Goal: Task Accomplishment & Management: Use online tool/utility

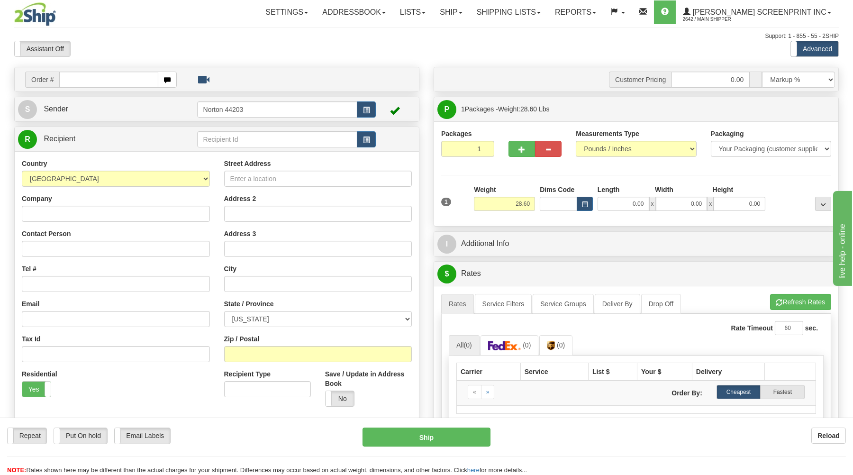
click at [112, 77] on input "text" at bounding box center [108, 80] width 99 height 16
type input "17069"
click at [115, 56] on body "Training Course Close Toggle navigation Settings Shipping Preferences New Recip…" at bounding box center [431, 237] width 862 height 475
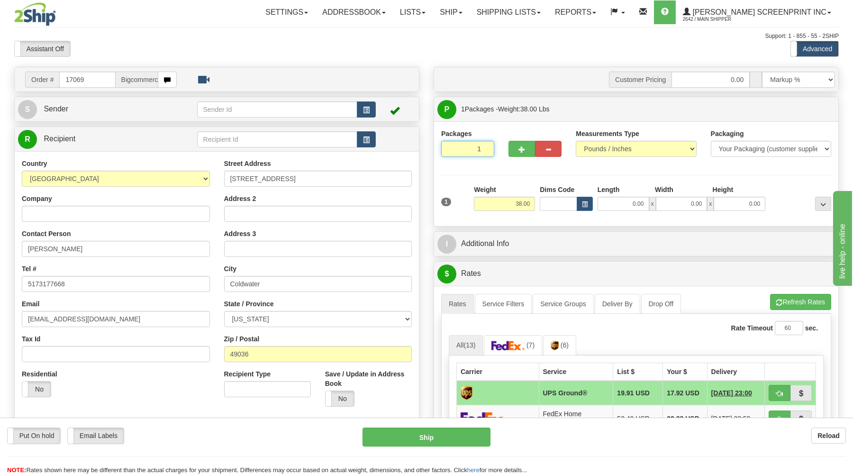
drag, startPoint x: 466, startPoint y: 149, endPoint x: 478, endPoint y: 184, distance: 37.6
click at [467, 157] on input "1" at bounding box center [467, 149] width 53 height 16
click at [511, 207] on input "38.00" at bounding box center [504, 204] width 61 height 14
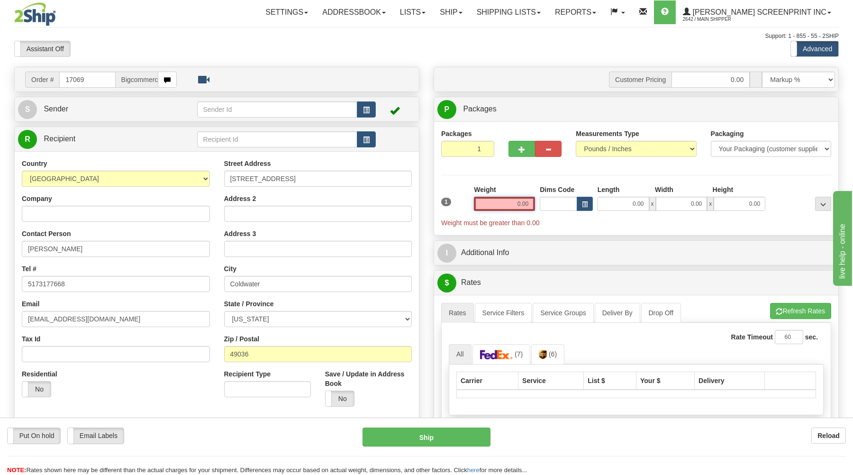
type input "28.60"
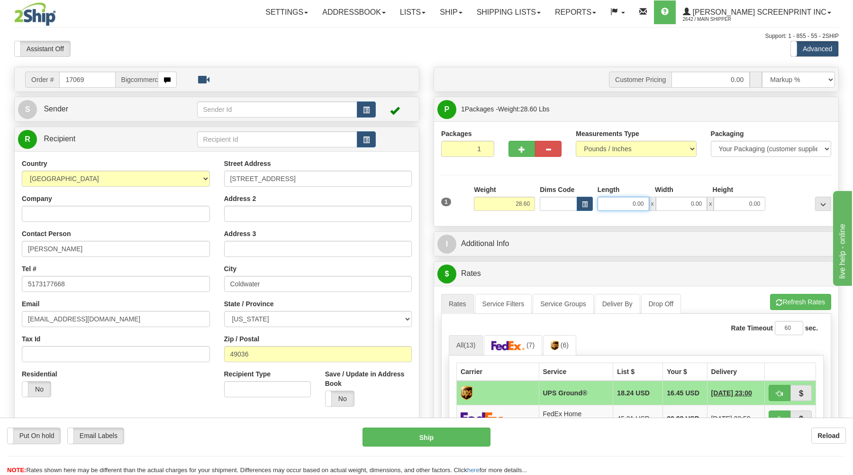
click at [619, 204] on input "0.00" at bounding box center [623, 204] width 52 height 14
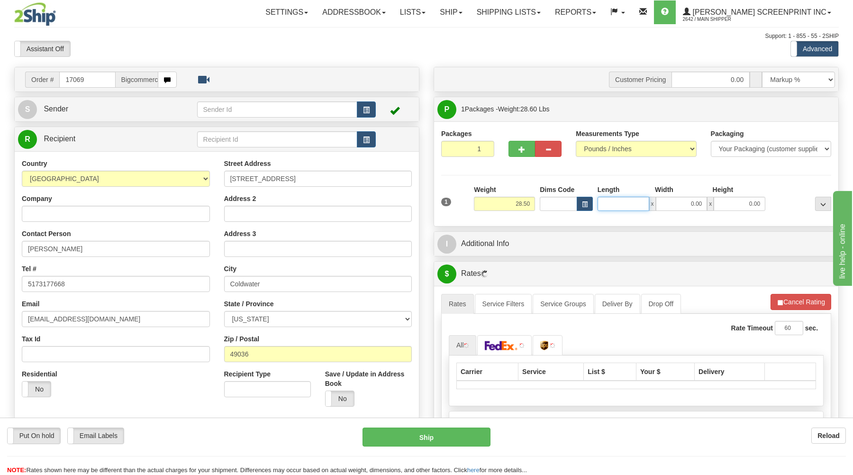
type input "28.40"
type input "38"
type input "28.60"
type input "38.00"
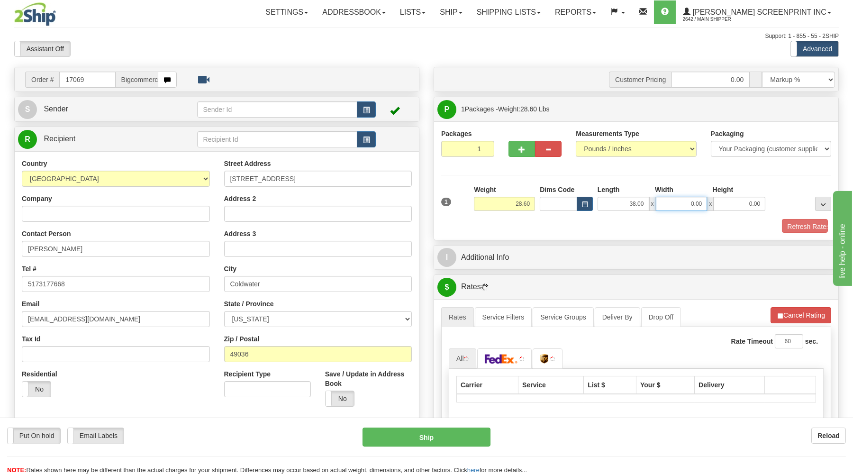
click at [677, 207] on input "0.00" at bounding box center [682, 204] width 52 height 14
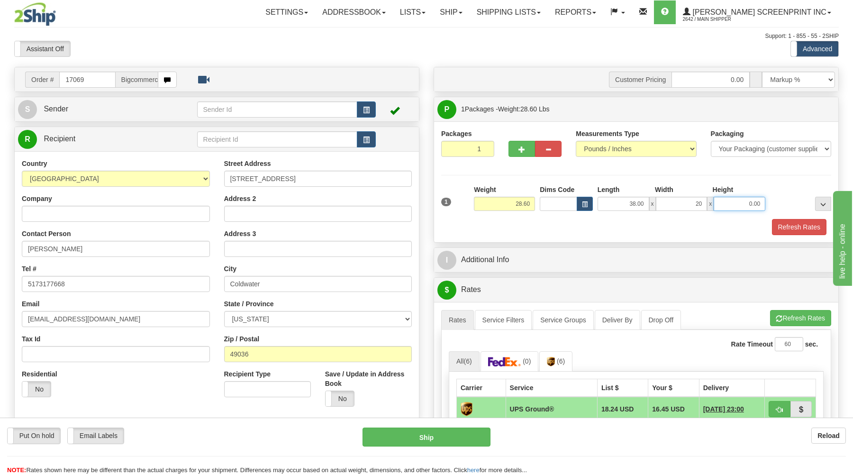
type input "20.00"
click at [734, 203] on input "0.00" at bounding box center [739, 204] width 52 height 14
type input "8.00"
click at [800, 232] on button "Refresh Rates" at bounding box center [799, 227] width 54 height 16
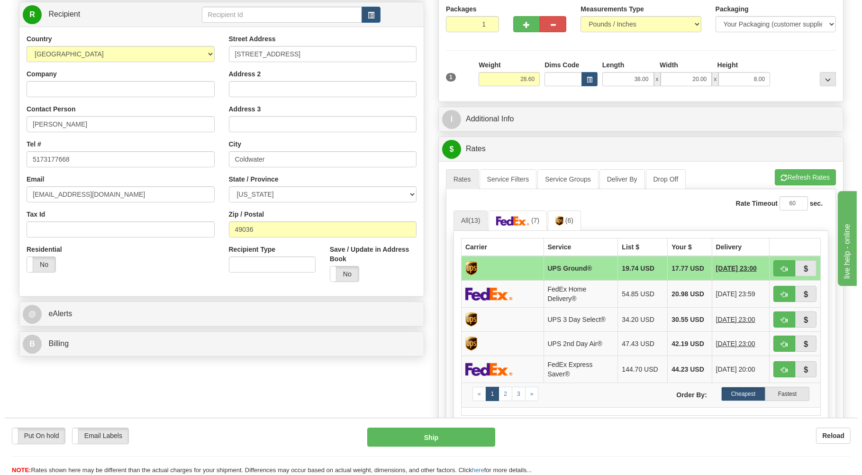
scroll to position [152, 0]
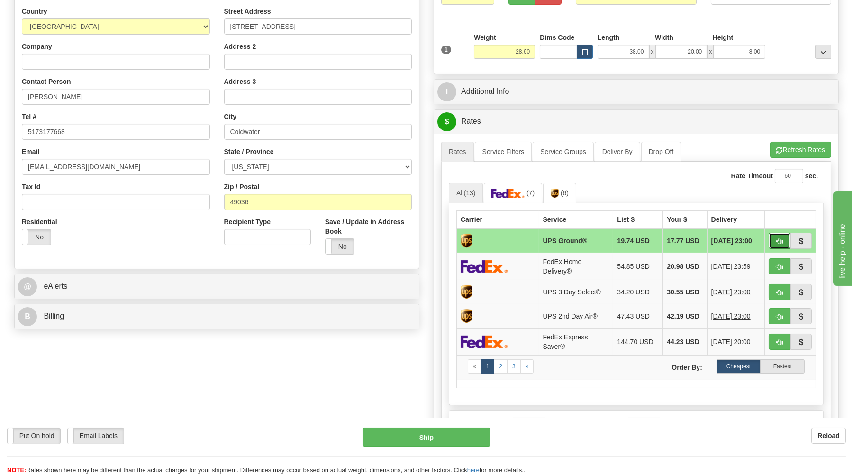
click at [779, 242] on span "button" at bounding box center [779, 241] width 7 height 6
type input "03"
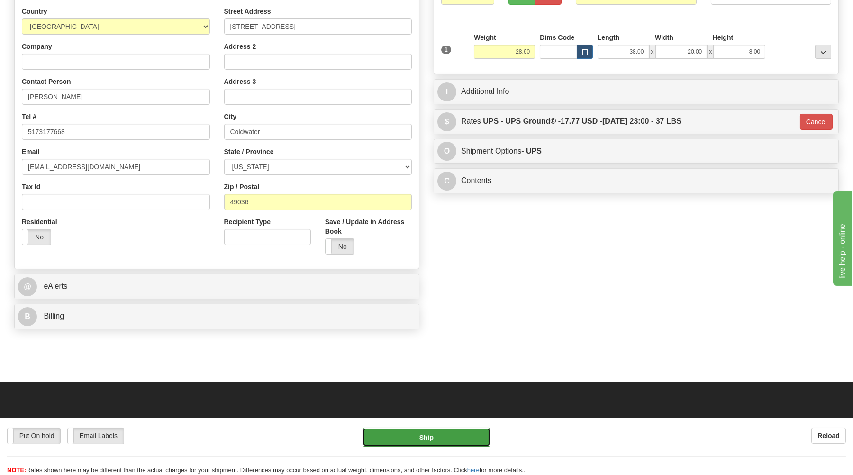
click at [449, 437] on button "Ship" at bounding box center [426, 436] width 128 height 19
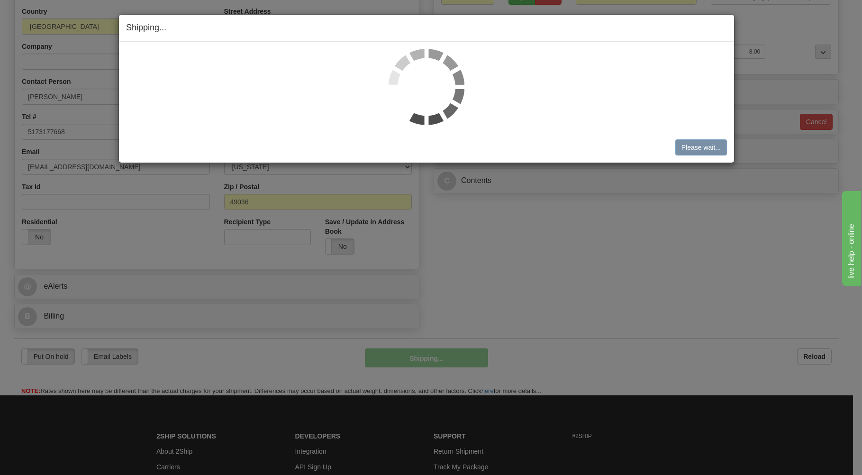
type input "28.65"
type input "03"
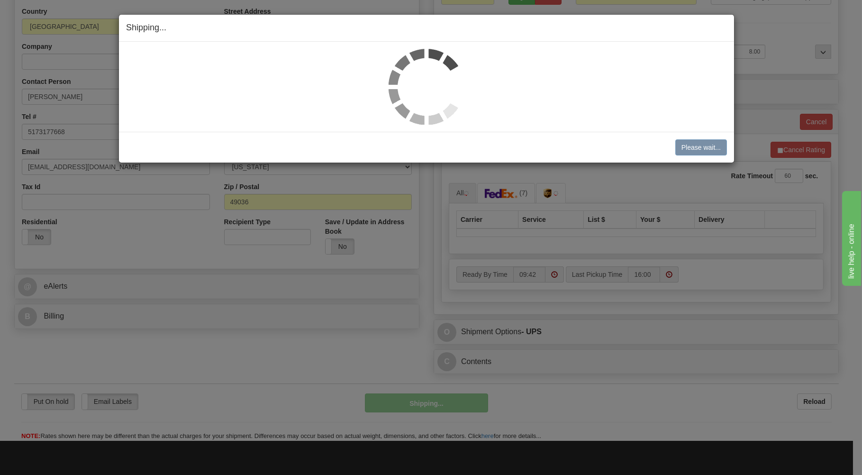
type input "28.60"
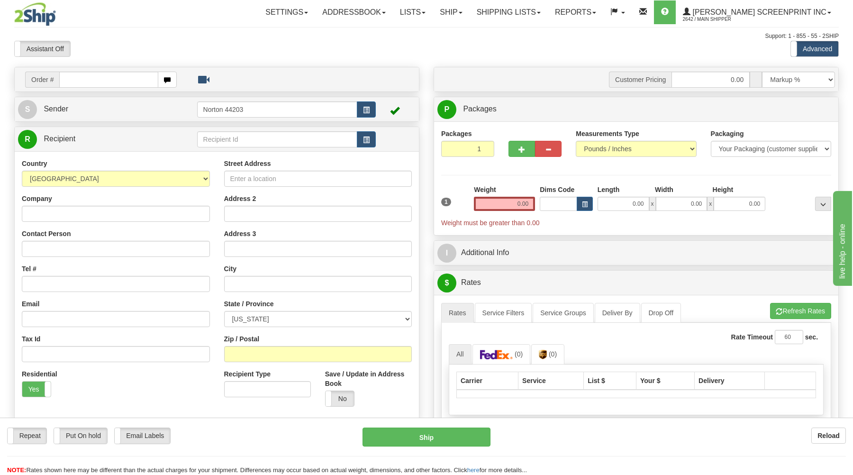
type input "31.00"
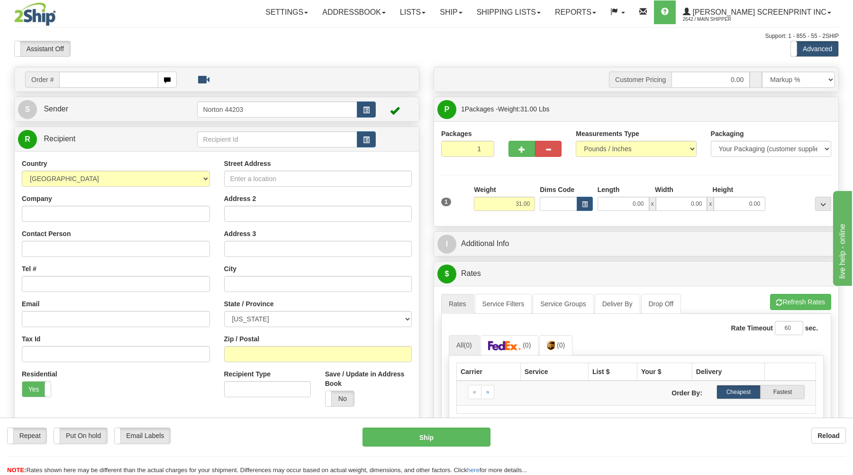
click at [120, 78] on input "text" at bounding box center [108, 80] width 99 height 16
type input "17070"
click at [171, 53] on body "Training Course Close Toggle navigation Settings Shipping Preferences New Recip…" at bounding box center [431, 237] width 862 height 475
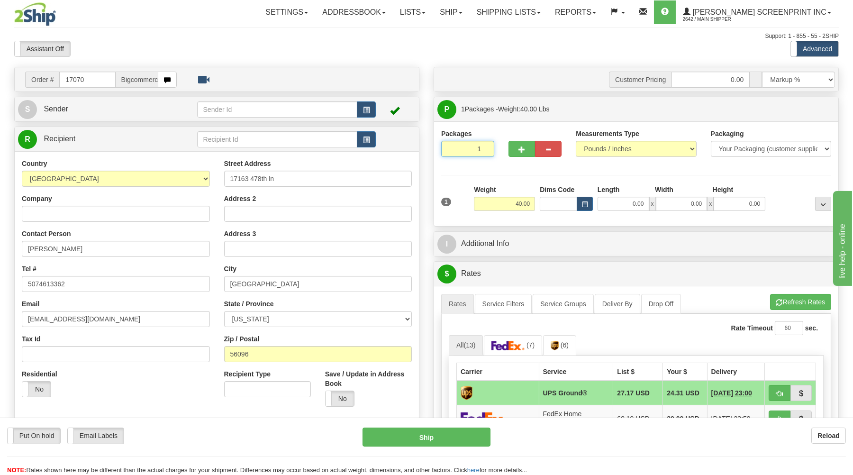
drag, startPoint x: 457, startPoint y: 150, endPoint x: 462, endPoint y: 183, distance: 34.0
click at [459, 157] on input "1" at bounding box center [467, 149] width 53 height 16
click at [495, 203] on input "40.00" at bounding box center [504, 204] width 61 height 14
type input "31.00"
click at [636, 202] on input "0.00" at bounding box center [623, 204] width 52 height 14
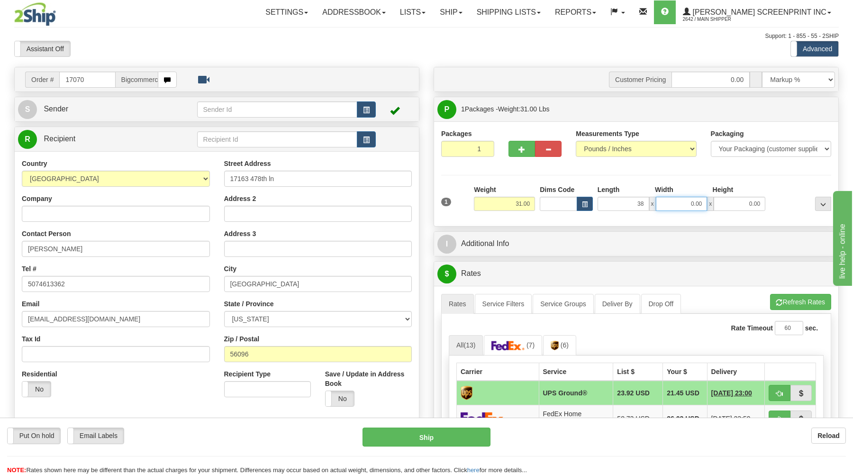
type input "38.00"
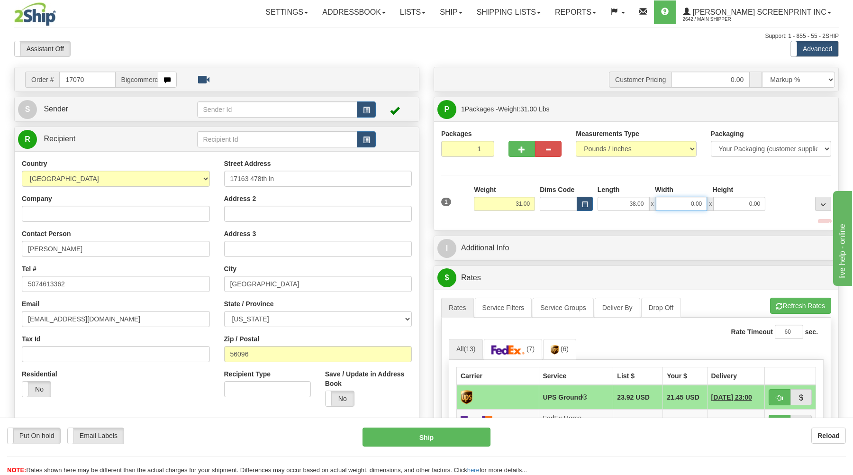
click at [680, 205] on input "0.00" at bounding box center [682, 204] width 52 height 14
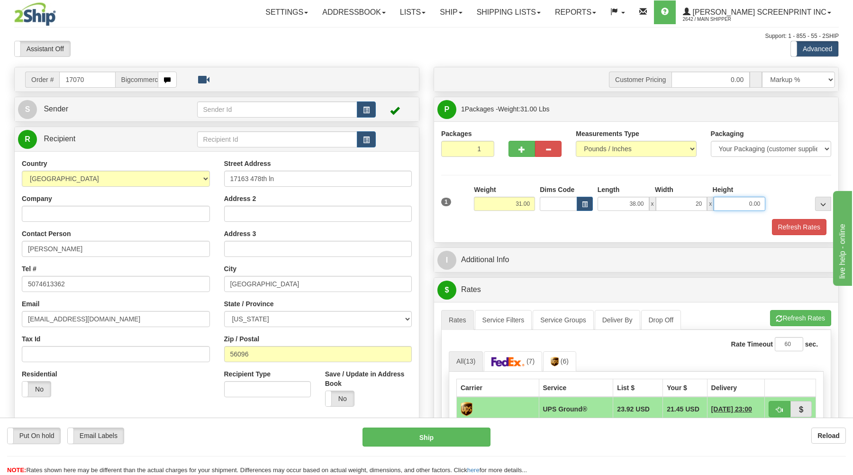
type input "20.00"
click at [744, 203] on input "0.00" at bounding box center [739, 204] width 52 height 14
type input "9.00"
click at [746, 229] on div "Refresh Rates" at bounding box center [636, 227] width 395 height 16
click at [788, 226] on button "Refresh Rates" at bounding box center [799, 227] width 54 height 16
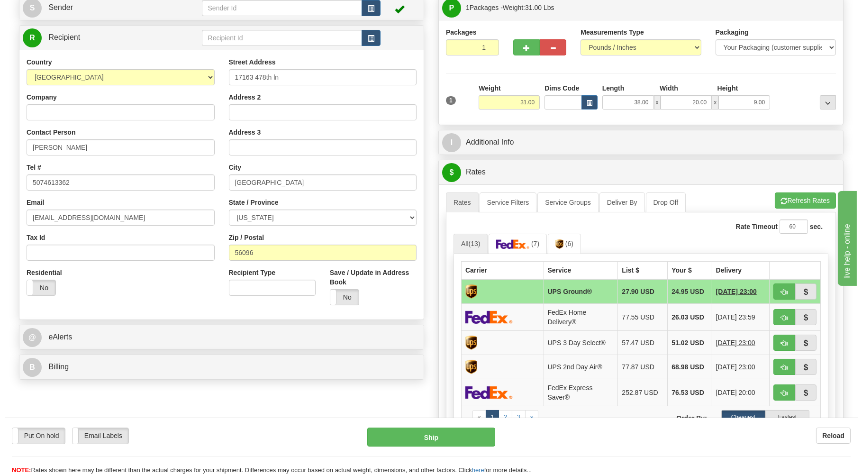
scroll to position [152, 0]
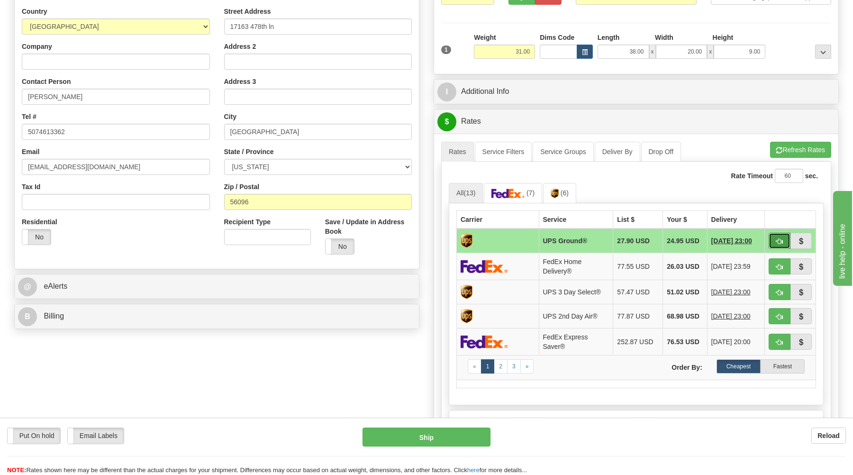
click at [779, 240] on span "button" at bounding box center [779, 241] width 7 height 6
type input "03"
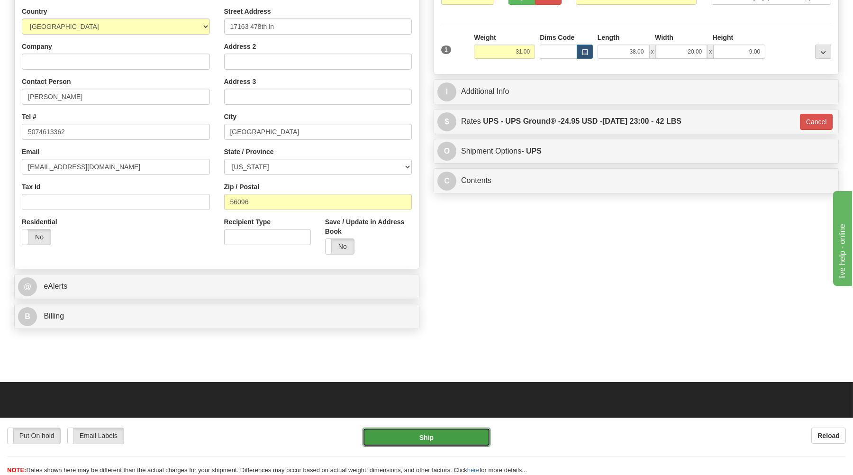
click at [426, 432] on button "Ship" at bounding box center [426, 436] width 128 height 19
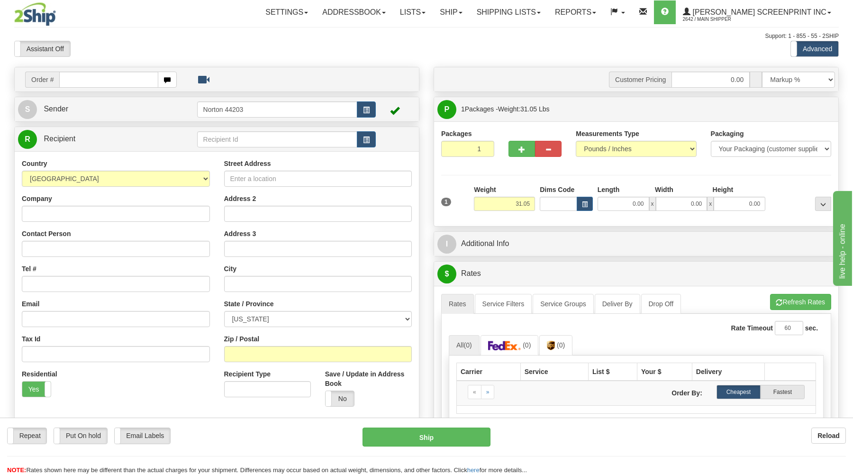
type input "0.00"
